Goal: Check status

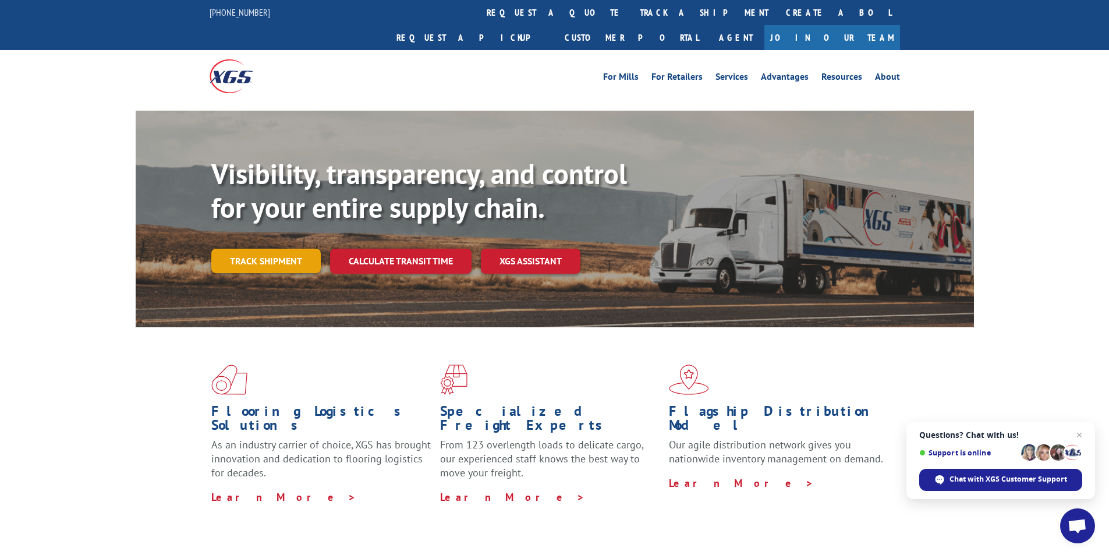
click at [254, 249] on link "Track shipment" at bounding box center [265, 261] width 109 height 24
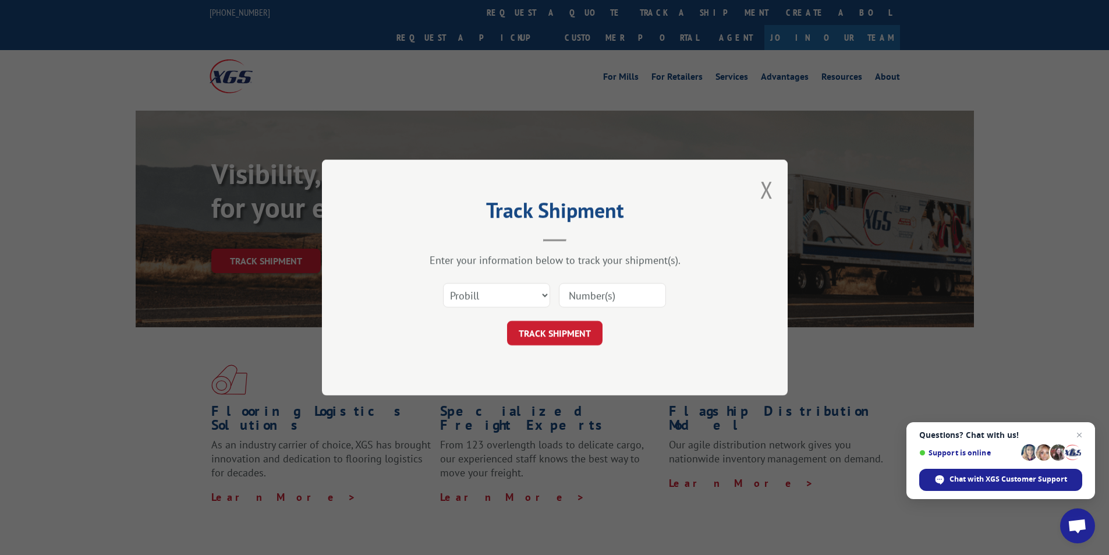
click at [604, 306] on input at bounding box center [612, 295] width 107 height 24
paste input "17591102"
type input "17591102"
click at [546, 334] on button "TRACK SHIPMENT" at bounding box center [554, 333] width 95 height 24
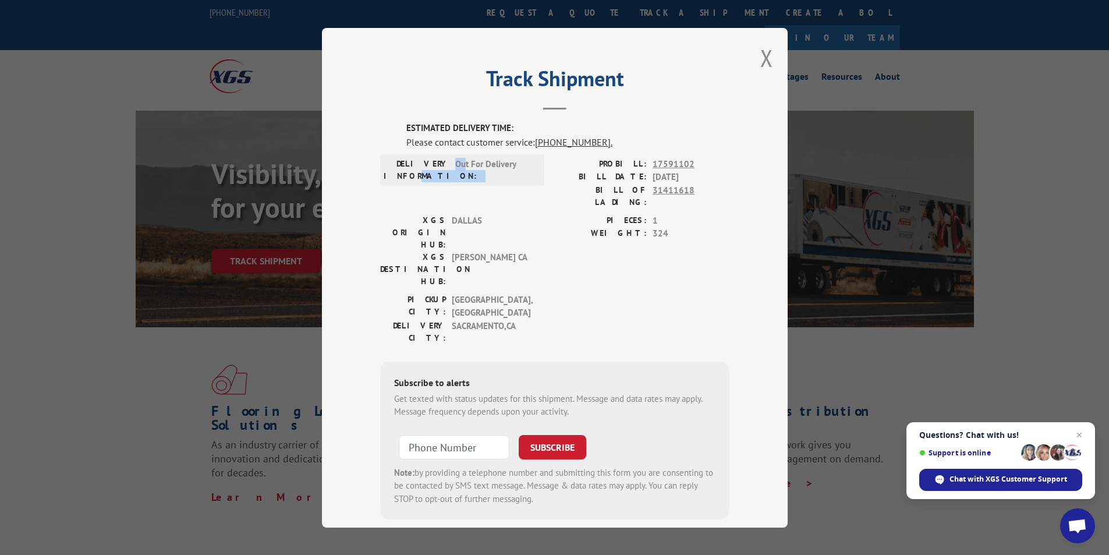
drag, startPoint x: 459, startPoint y: 179, endPoint x: 418, endPoint y: 169, distance: 42.5
click at [415, 169] on div "DELIVERY INFORMATION: Out For Delivery" at bounding box center [462, 169] width 157 height 24
drag, startPoint x: 518, startPoint y: 166, endPoint x: 411, endPoint y: 165, distance: 107.1
click at [411, 165] on div "DELIVERY INFORMATION: Out For Delivery" at bounding box center [462, 169] width 157 height 24
copy div "DELIVERY INFORMATION: Out For Delivery"
